Goal: Information Seeking & Learning: Learn about a topic

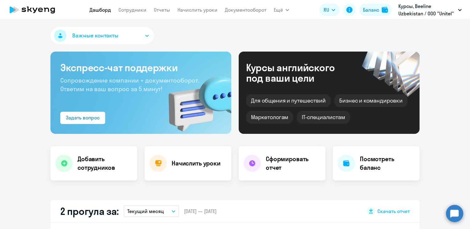
select select "30"
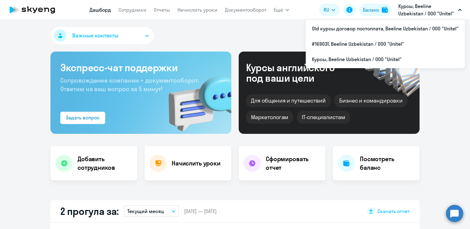
click at [422, 10] on p "Курсы, Beeline Uzbekistan / ООО "Unitel"" at bounding box center [426, 9] width 57 height 15
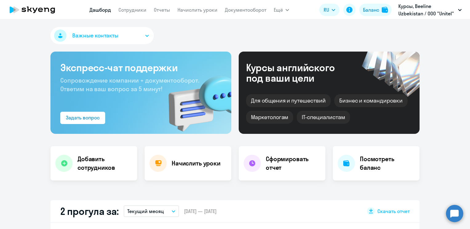
click at [422, 10] on p "Курсы, Beeline Uzbekistan / ООО "Unitel"" at bounding box center [426, 9] width 57 height 15
click at [124, 10] on link "Сотрудники" at bounding box center [132, 10] width 28 height 6
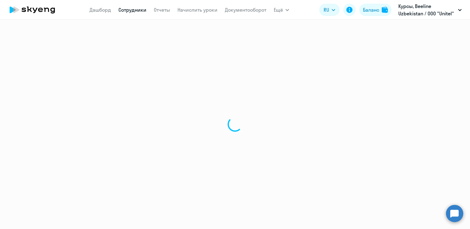
select select "30"
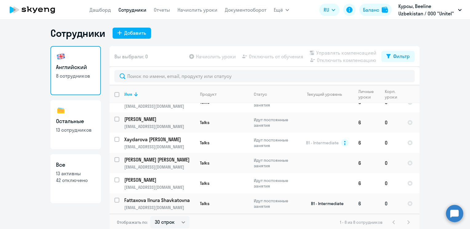
scroll to position [4, 0]
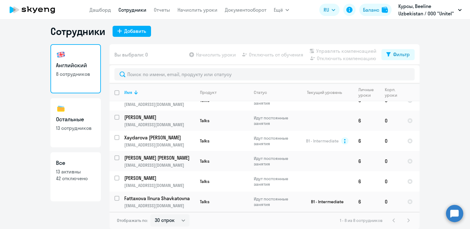
click at [82, 174] on p "13 активны" at bounding box center [75, 172] width 39 height 7
select select "30"
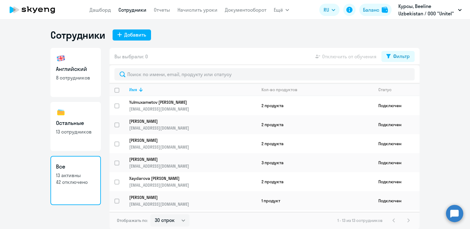
click at [78, 122] on h3 "Остальные" at bounding box center [75, 123] width 39 height 8
select select "30"
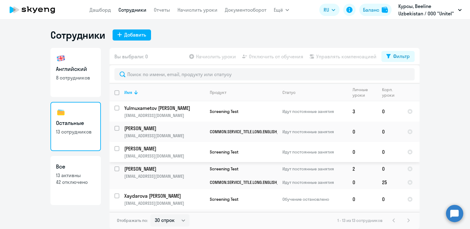
scroll to position [161, 0]
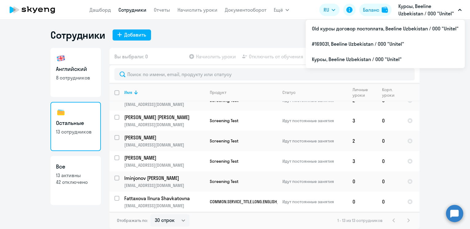
click at [410, 6] on p "Курсы, Beeline Uzbekistan / ООО "Unitel"" at bounding box center [426, 9] width 57 height 15
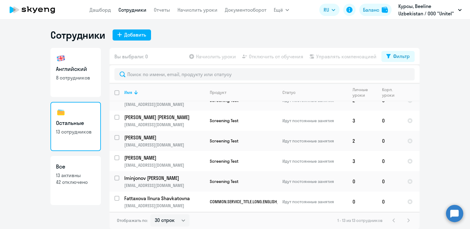
click at [407, 10] on p "Курсы, Beeline Uzbekistan / ООО "Unitel"" at bounding box center [426, 9] width 57 height 15
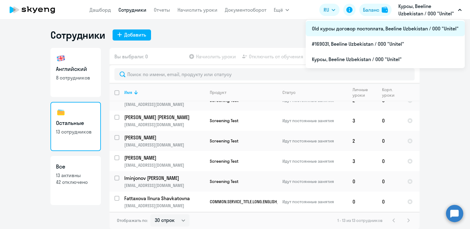
click at [344, 32] on li "Old курсы договор постоплата, Beeline Uzbekistan / ООО "Unitel"" at bounding box center [385, 28] width 159 height 15
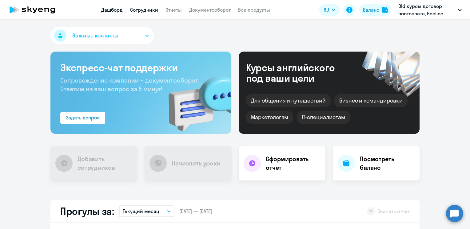
click at [147, 8] on link "Сотрудники" at bounding box center [144, 10] width 28 height 6
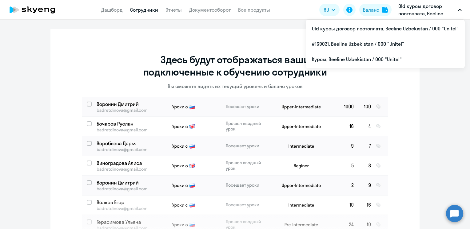
click at [414, 10] on p "Old курсы договор постоплата, Beeline Uzbekistan / ООО "Unitel"" at bounding box center [426, 9] width 57 height 15
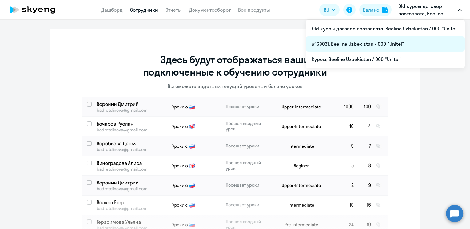
click at [353, 46] on li "#169031, Beeline Uzbekistan / ООО "Unitel"" at bounding box center [385, 43] width 159 height 15
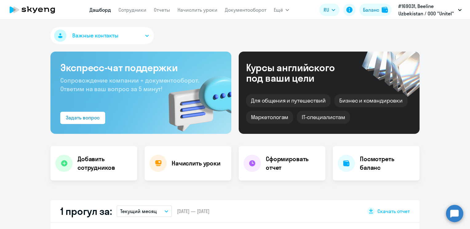
click at [129, 14] on nav "[PERSON_NAME] Отчеты Начислить уроки Документооборот" at bounding box center [177, 10] width 177 height 12
click at [128, 9] on link "Сотрудники" at bounding box center [132, 10] width 28 height 6
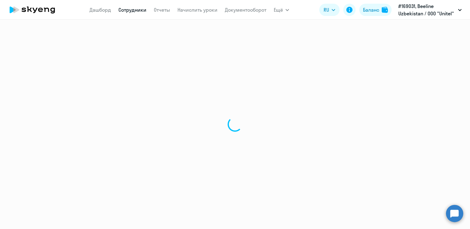
select select "30"
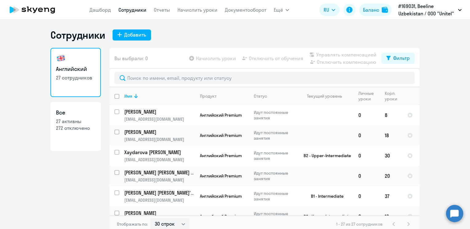
click at [61, 65] on h3 "Английский" at bounding box center [75, 69] width 39 height 8
click at [103, 10] on link "Дашборд" at bounding box center [100, 10] width 22 height 6
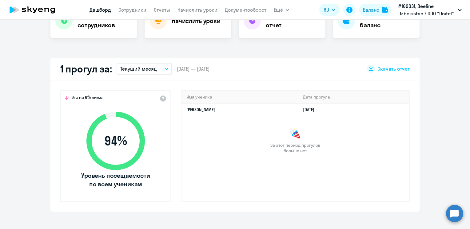
scroll to position [154, 0]
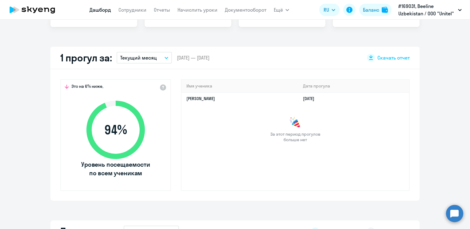
select select "30"
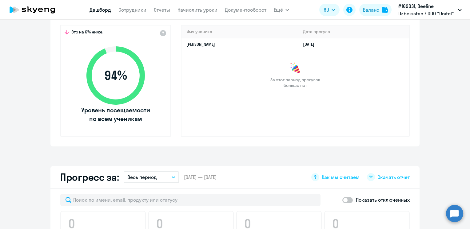
scroll to position [123, 0]
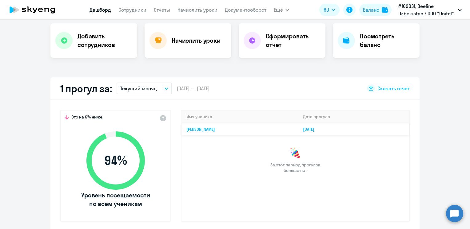
drag, startPoint x: 181, startPoint y: 129, endPoint x: 241, endPoint y: 129, distance: 60.0
click at [241, 129] on td "[PERSON_NAME]" at bounding box center [239, 129] width 117 height 12
copy link "[PERSON_NAME]"
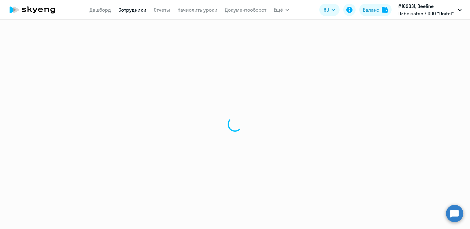
select select "english"
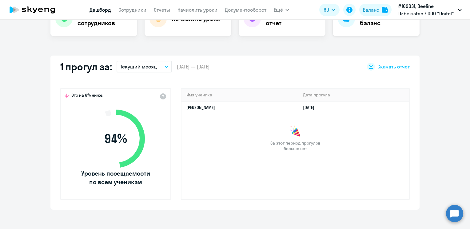
scroll to position [154, 0]
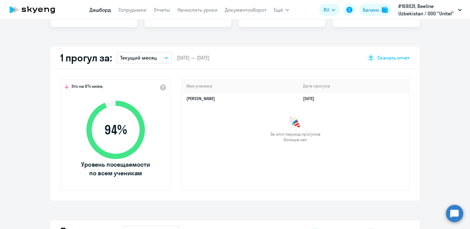
select select "30"
